Goal: Information Seeking & Learning: Learn about a topic

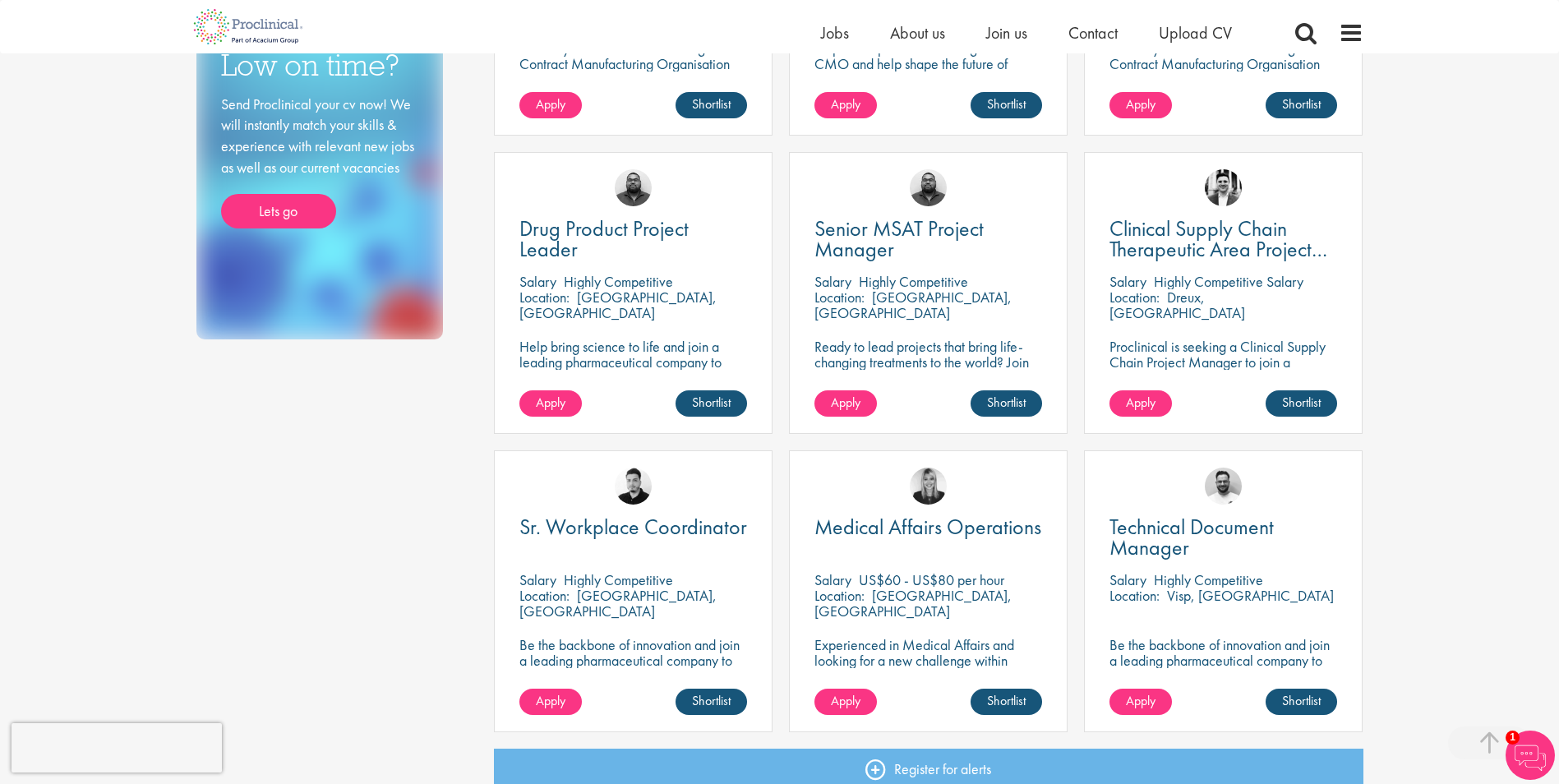
scroll to position [822, 0]
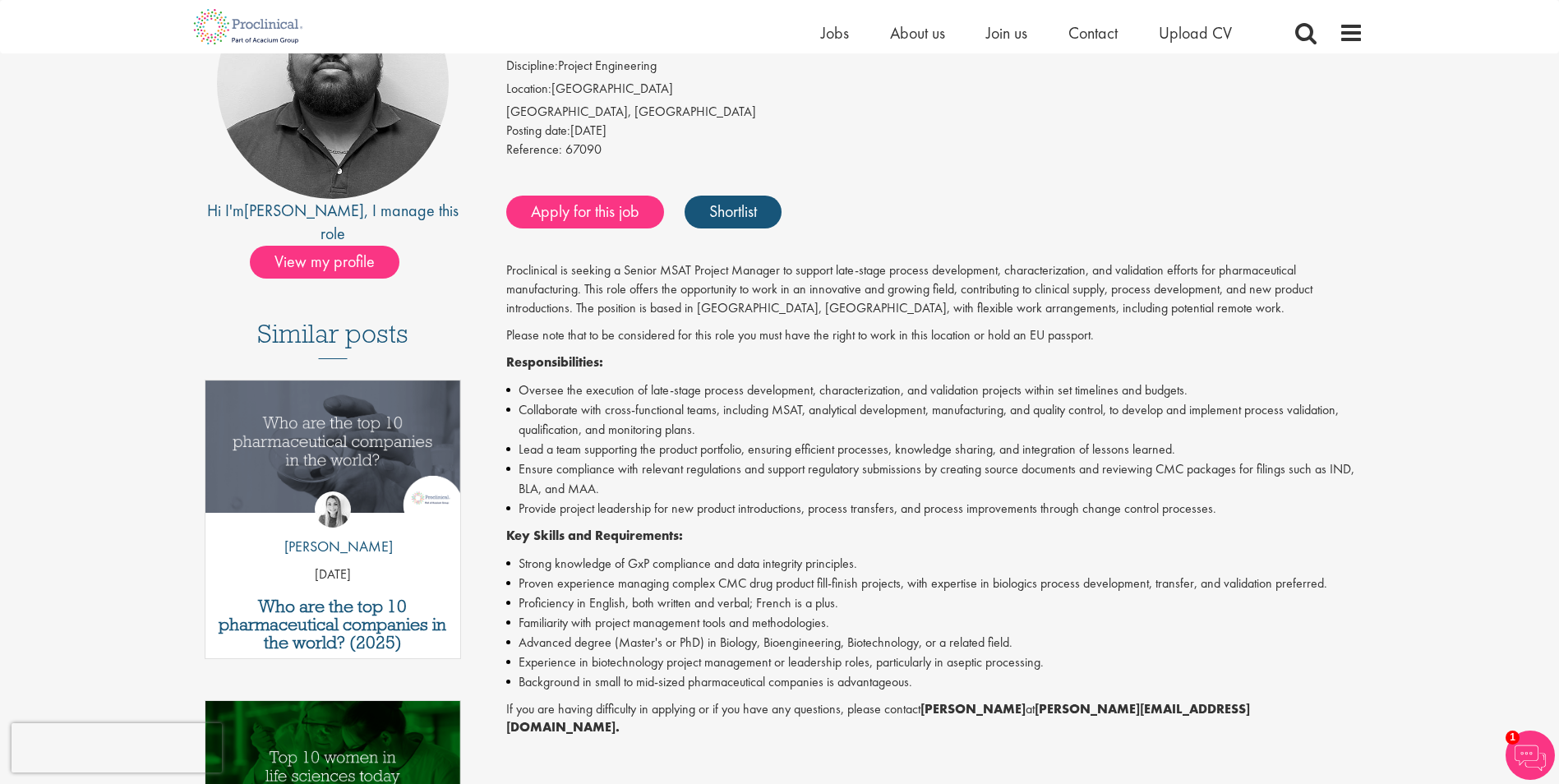
scroll to position [247, 0]
